Goal: Task Accomplishment & Management: Use online tool/utility

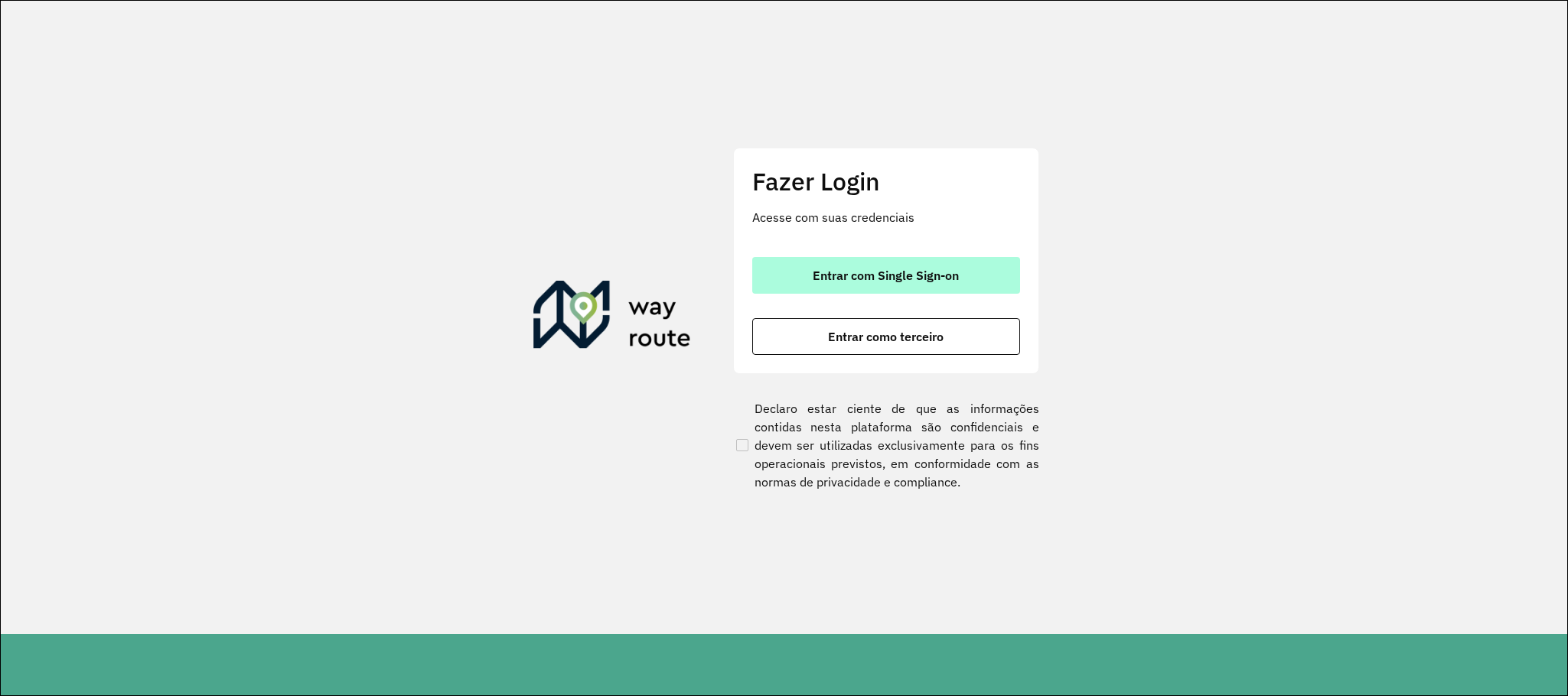
drag, startPoint x: 797, startPoint y: 278, endPoint x: 625, endPoint y: 12, distance: 316.8
click at [797, 276] on button "Entrar com Single Sign-on" at bounding box center [886, 275] width 268 height 36
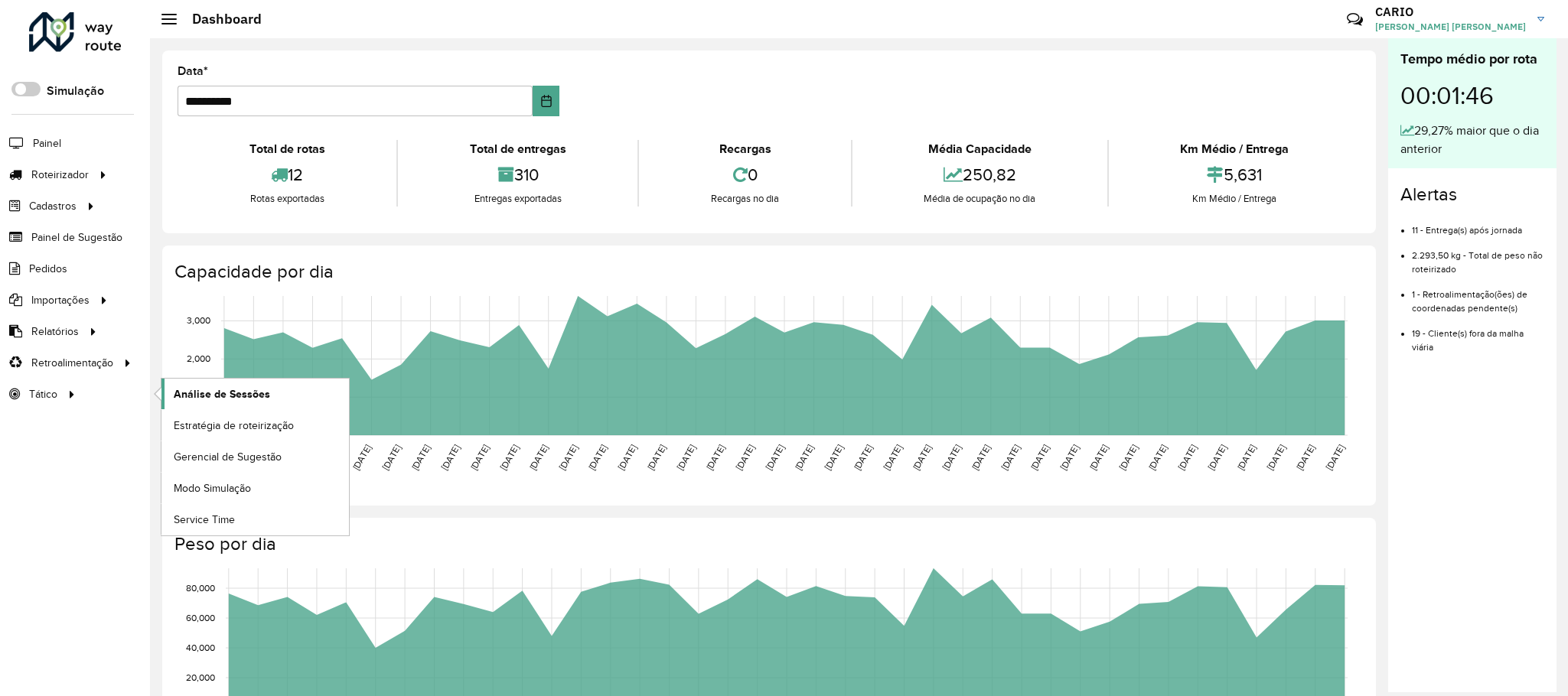
click at [204, 394] on span "Análise de Sessões" at bounding box center [221, 394] width 96 height 16
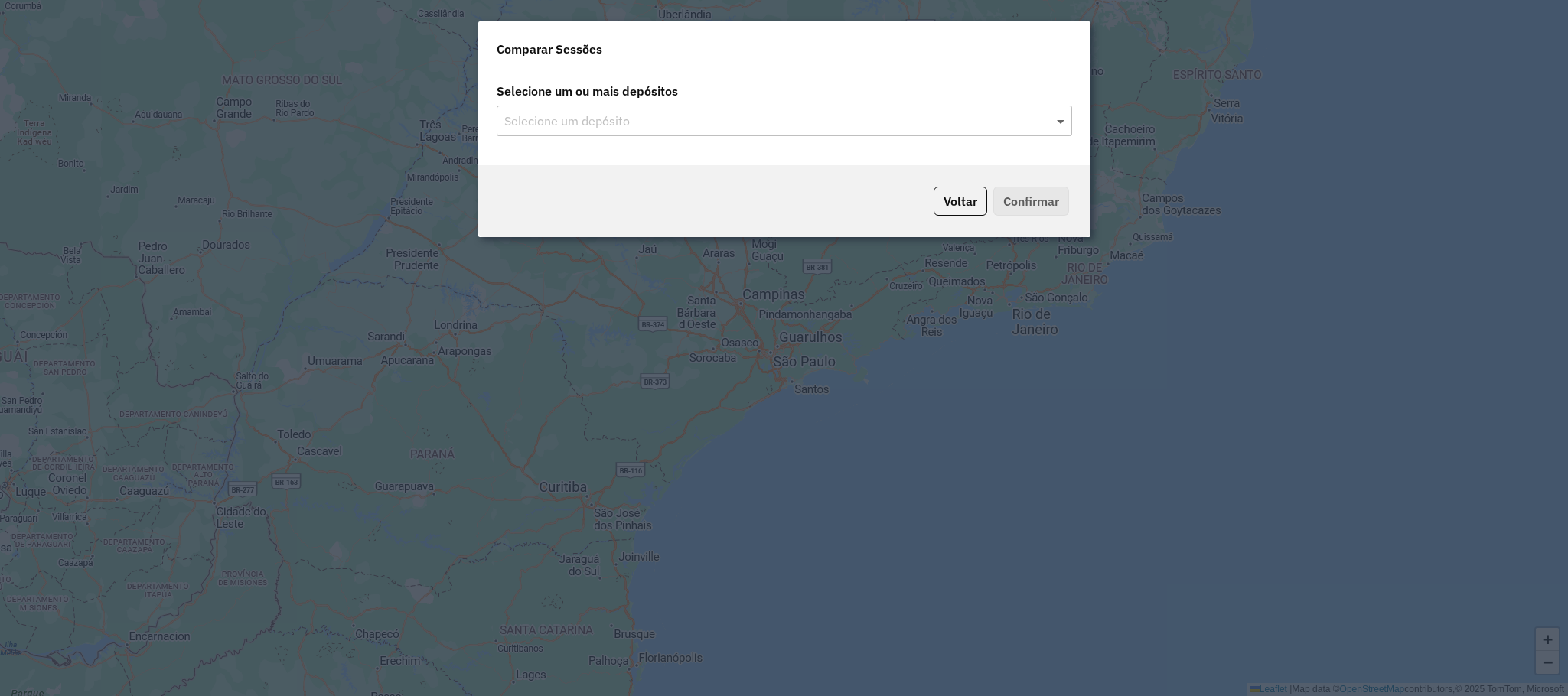
click at [1061, 124] on span at bounding box center [1063, 120] width 19 height 19
click at [891, 120] on input "text" at bounding box center [777, 121] width 553 height 19
click at [1059, 122] on span at bounding box center [1063, 120] width 19 height 19
click at [808, 115] on input "text" at bounding box center [777, 121] width 553 height 19
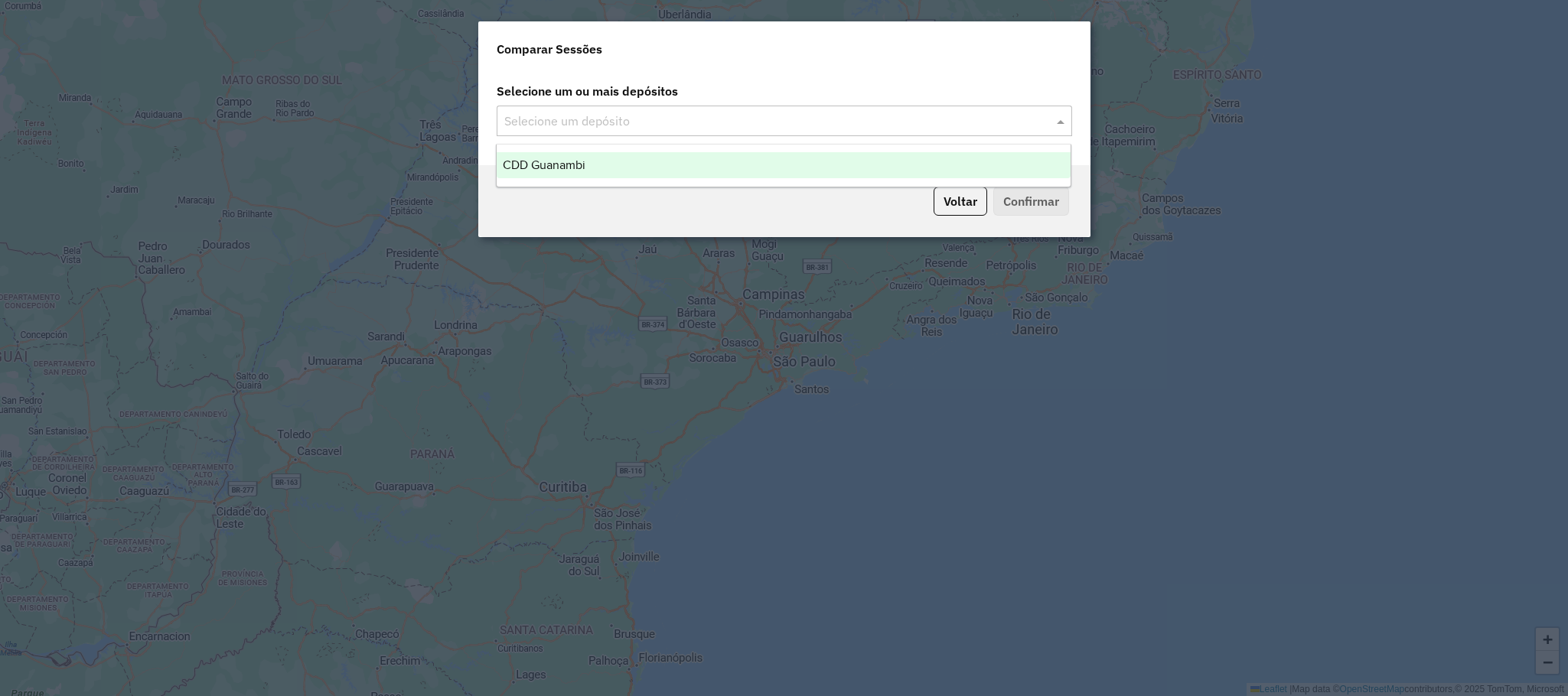
click at [733, 170] on div "CDD Guanambi" at bounding box center [783, 165] width 574 height 26
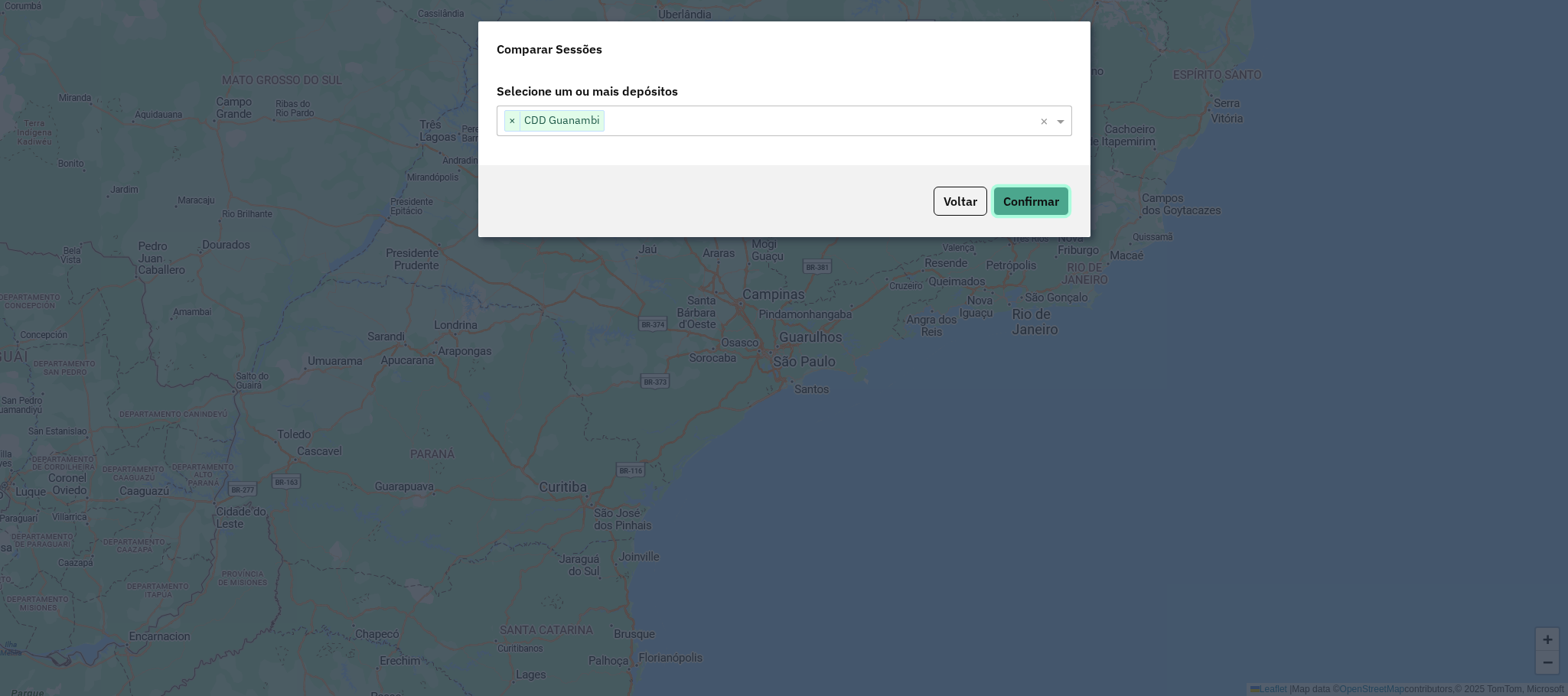
click at [1018, 205] on button "Confirmar" at bounding box center [1031, 201] width 76 height 29
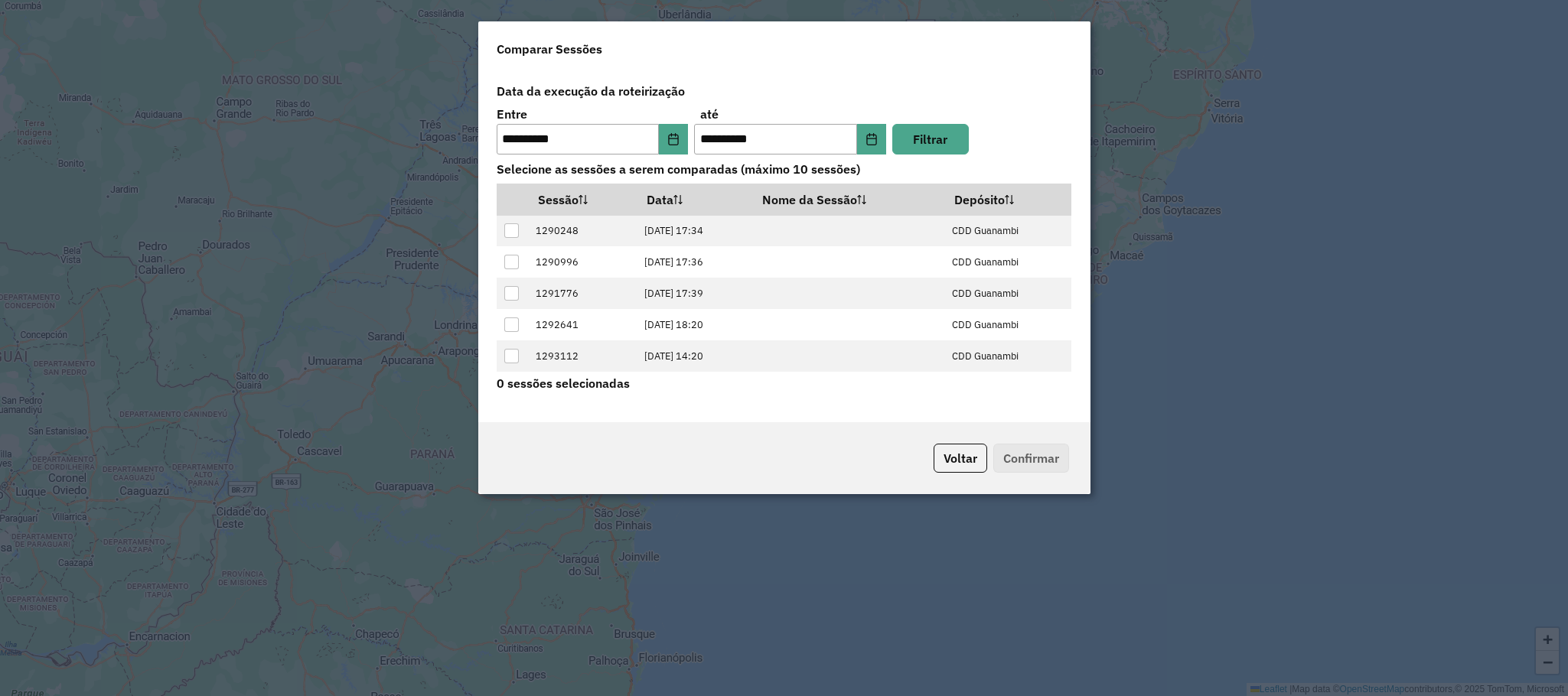
scroll to position [63, 0]
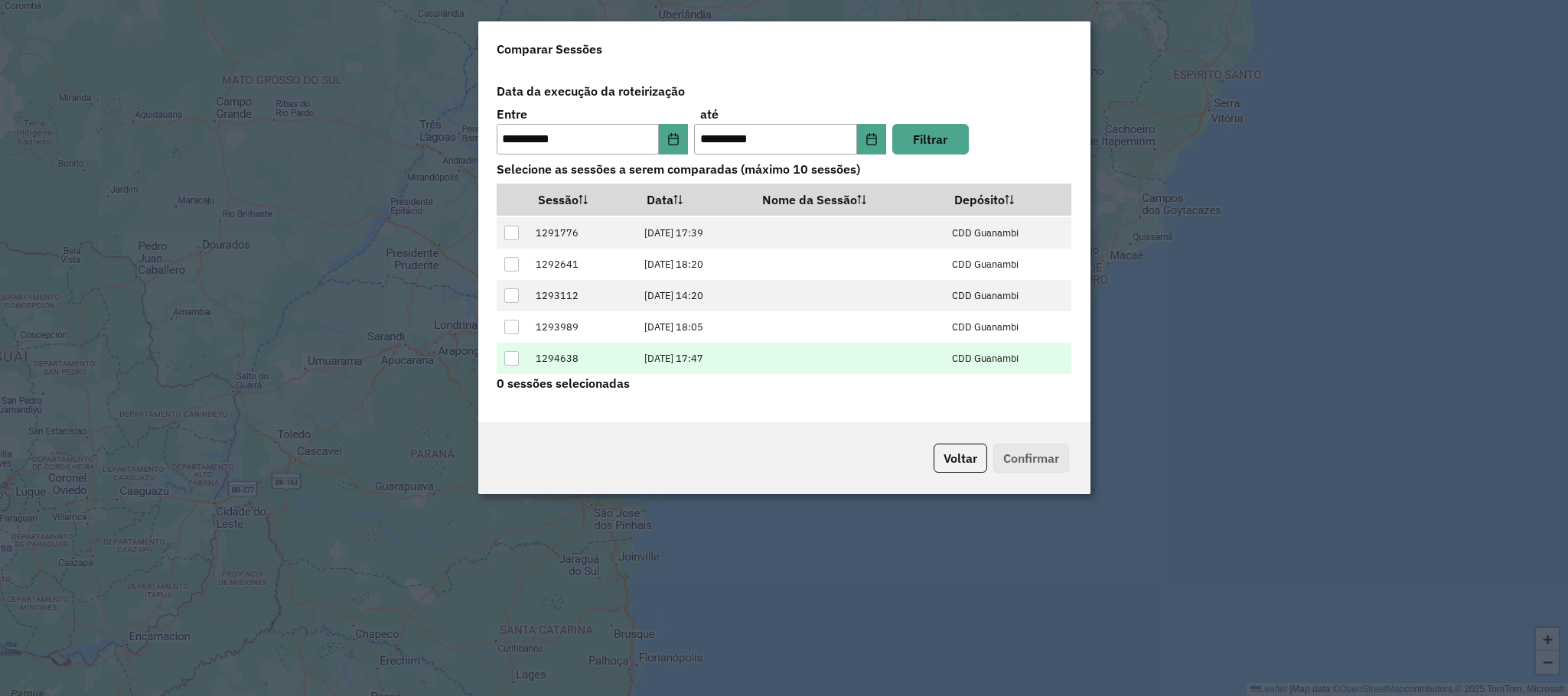
click at [517, 358] on div at bounding box center [512, 359] width 15 height 15
click at [1045, 462] on button "Confirmar" at bounding box center [1031, 458] width 76 height 29
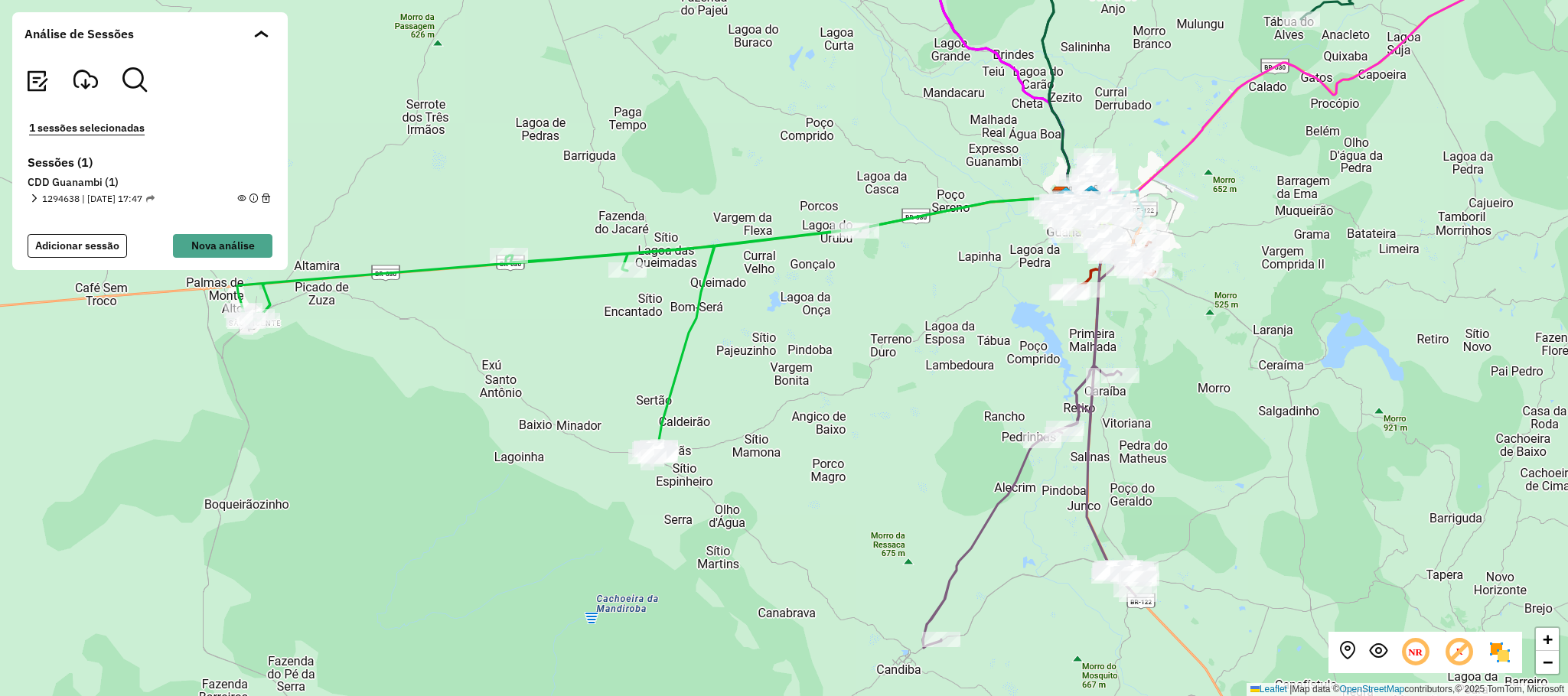
drag, startPoint x: 41, startPoint y: 197, endPoint x: 65, endPoint y: 195, distance: 24.1
click at [65, 195] on span "1294638 | 15/10/2025 - 17:47" at bounding box center [98, 199] width 112 height 14
click at [35, 198] on em at bounding box center [34, 198] width 8 height 8
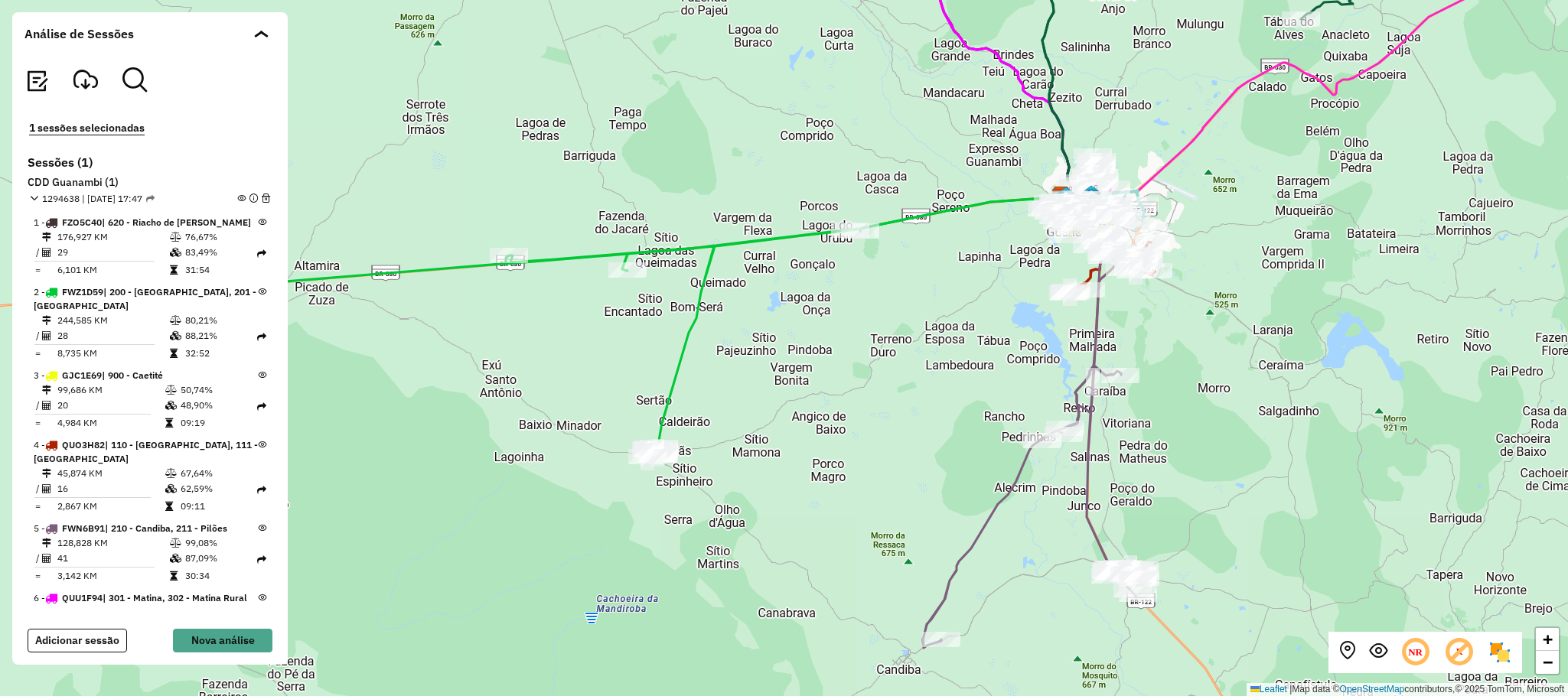
drag, startPoint x: 82, startPoint y: 200, endPoint x: 92, endPoint y: 200, distance: 10.0
click at [30, 200] on div "1294638 | 15/10/2025 - 17:47" at bounding box center [92, 199] width 124 height 14
click at [65, 195] on span "1294638 | 15/10/2025 - 17:47" at bounding box center [98, 199] width 112 height 14
click at [57, 200] on span "1294638 | 15/10/2025 - 17:47" at bounding box center [98, 199] width 112 height 14
click at [57, 200] on span "1294638 | 15/10/2025 - 17:47" at bounding box center [98, 199] width 112 height 14
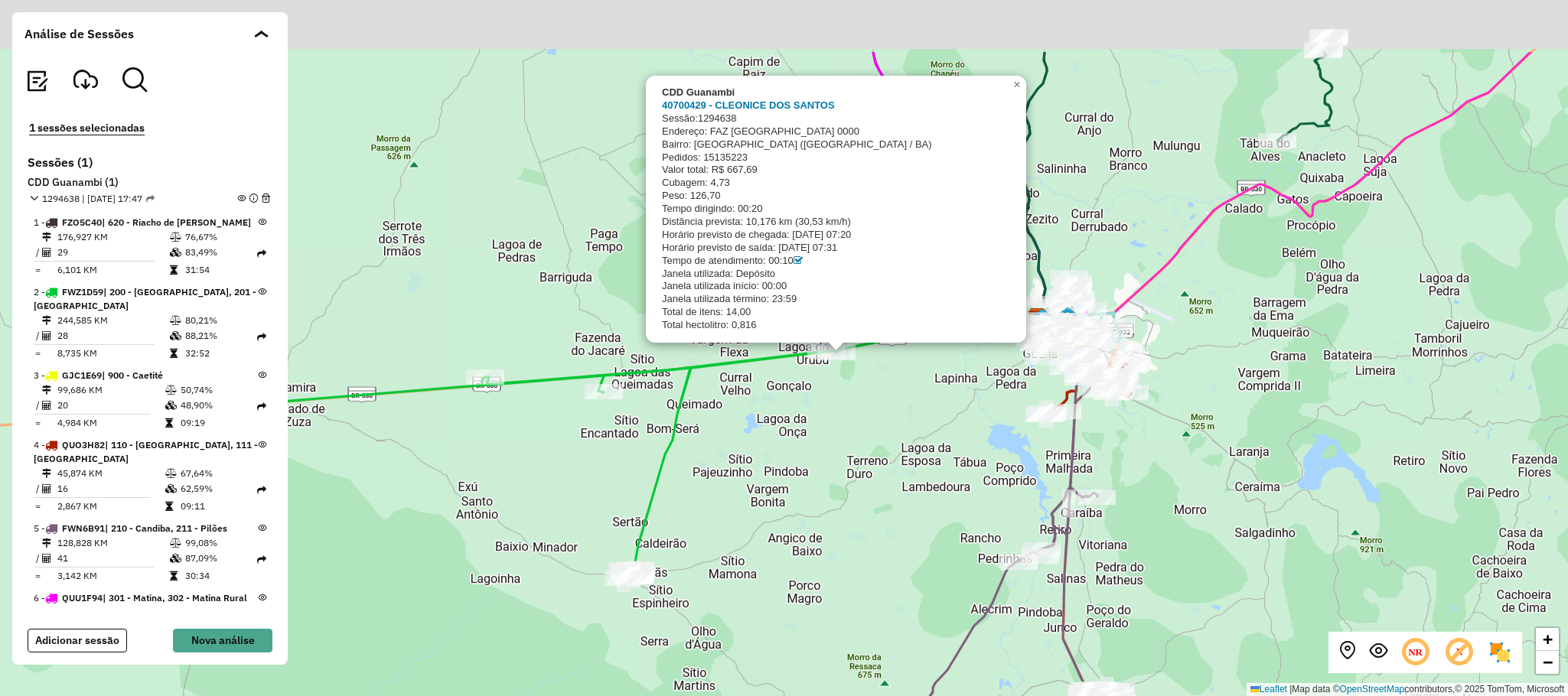
drag, startPoint x: 575, startPoint y: 137, endPoint x: 694, endPoint y: 192, distance: 131.1
click at [552, 260] on div "CDD Guanambi 40700429 - CLEONICE DOS SANTOS Sessão: 1294638 Endereço: FAZ FAZEN…" at bounding box center [784, 348] width 1568 height 696
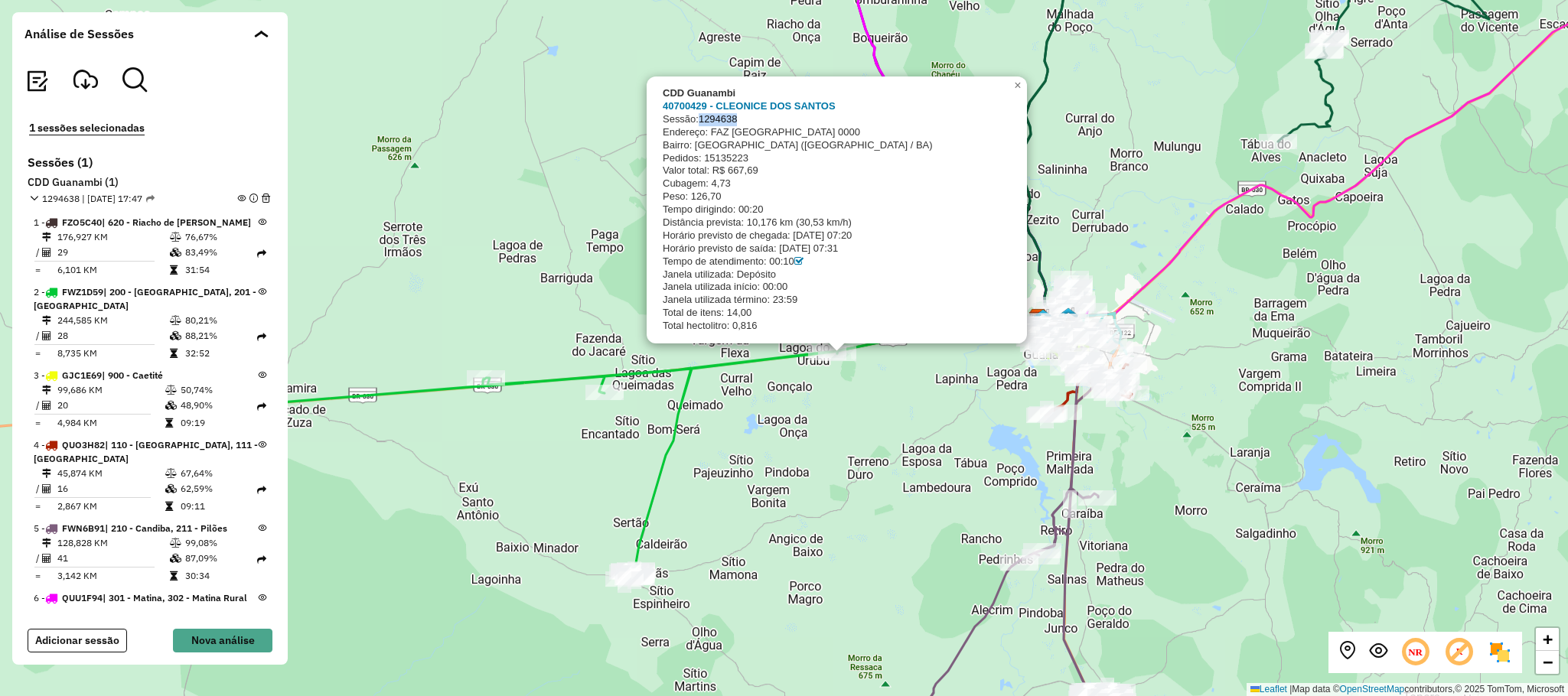
drag, startPoint x: 748, startPoint y: 117, endPoint x: 702, endPoint y: 120, distance: 46.1
click at [702, 120] on div "Sessão: 1294638" at bounding box center [835, 120] width 345 height 13
copy span "1294638"
